Goal: Transaction & Acquisition: Purchase product/service

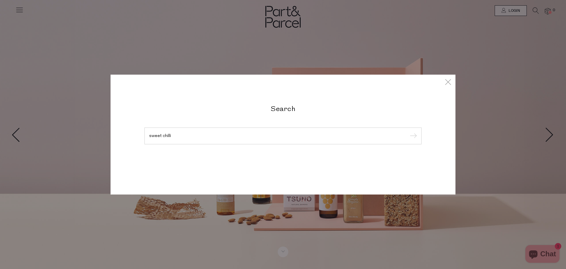
type input "sweet chilli"
click at [408, 131] on input "submit" at bounding box center [412, 135] width 9 height 9
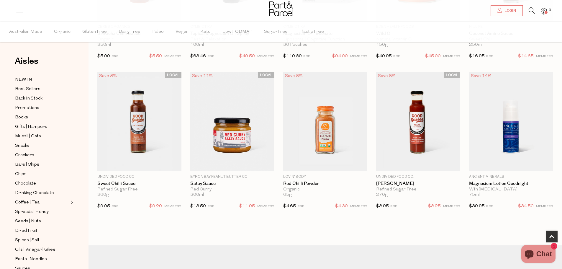
scroll to position [295, 0]
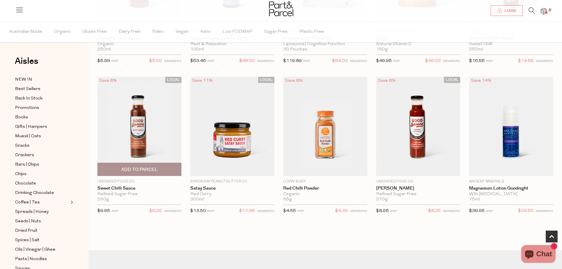
click at [156, 149] on img at bounding box center [139, 126] width 84 height 99
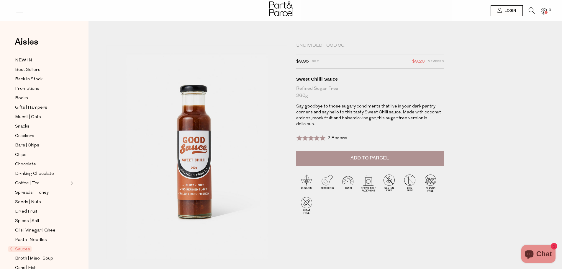
click at [195, 176] on img at bounding box center [196, 152] width 181 height 214
click at [531, 11] on icon at bounding box center [531, 10] width 6 height 6
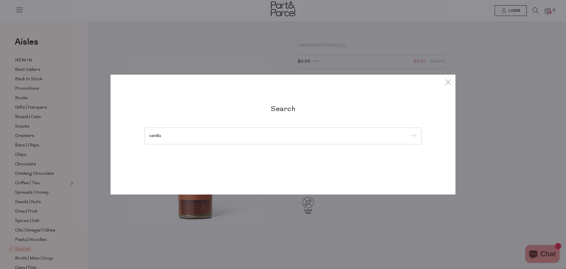
type input "vanilla"
click at [408, 131] on input "submit" at bounding box center [412, 135] width 9 height 9
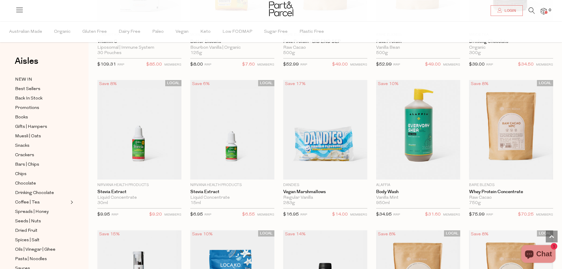
scroll to position [590, 0]
